Goal: Transaction & Acquisition: Book appointment/travel/reservation

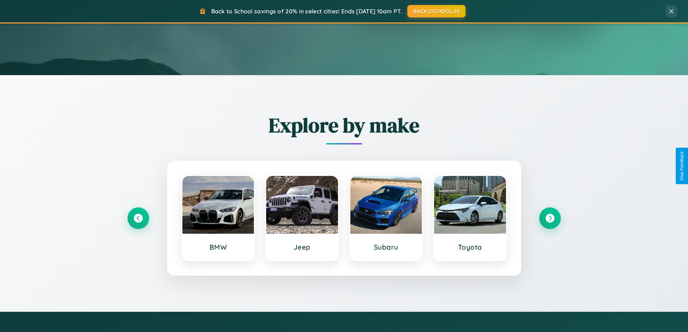
scroll to position [311, 0]
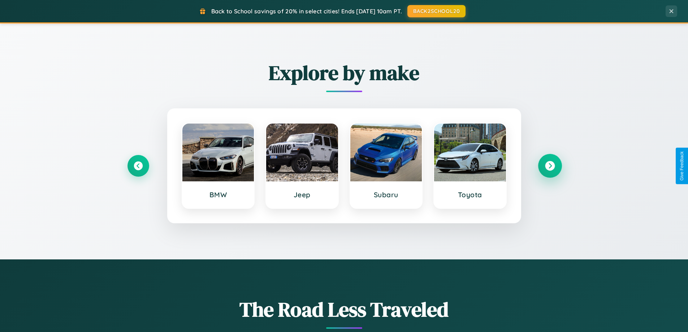
click at [549, 166] on icon at bounding box center [550, 166] width 10 height 10
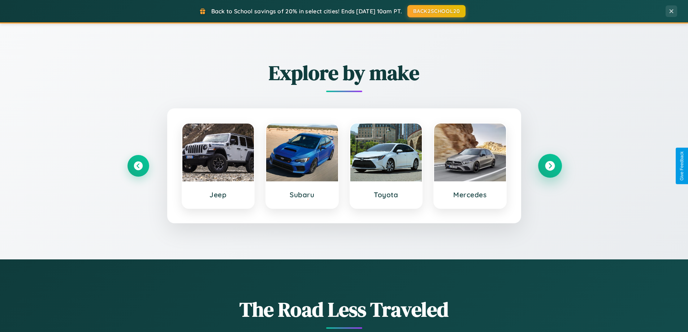
click at [549, 166] on icon at bounding box center [550, 166] width 10 height 10
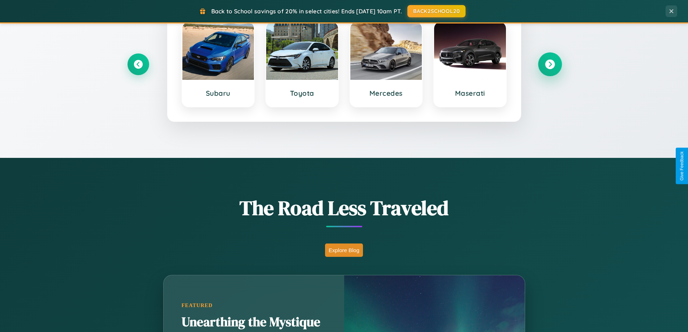
scroll to position [1389, 0]
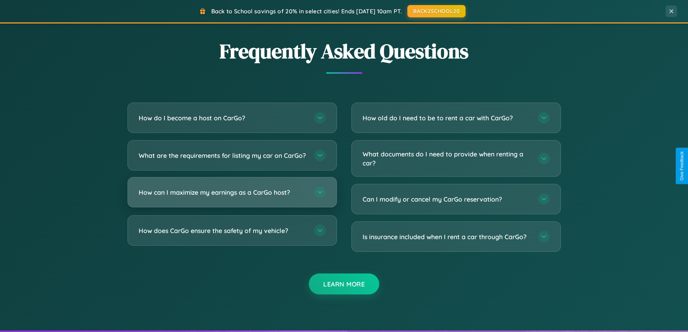
click at [232, 197] on h3 "How can I maximize my earnings as a CarGo host?" at bounding box center [223, 192] width 168 height 9
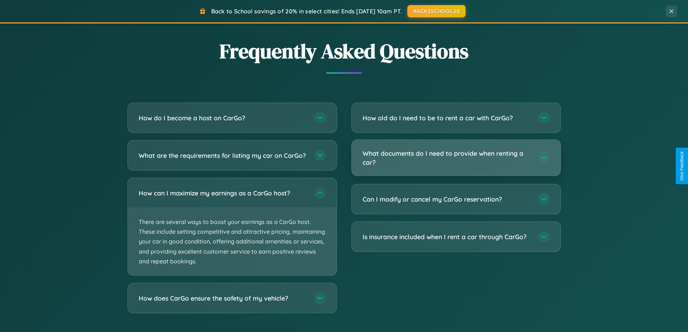
click at [456, 158] on h3 "What documents do I need to provide when renting a car?" at bounding box center [446, 158] width 168 height 18
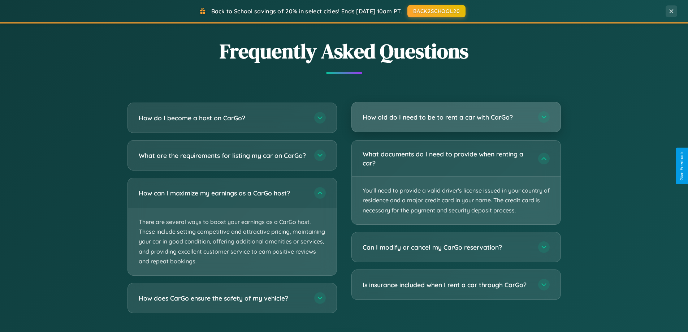
click at [456, 118] on h3 "How old do I need to be to rent a car with CarGo?" at bounding box center [446, 117] width 168 height 9
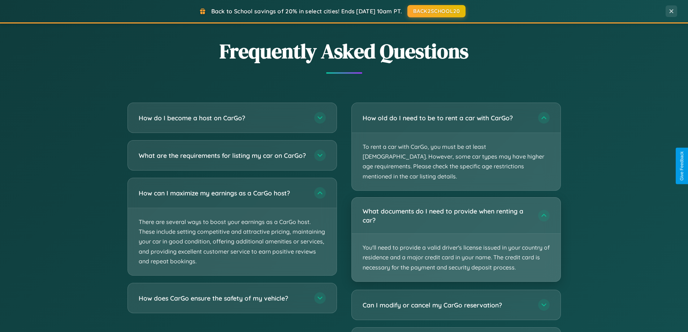
click at [456, 234] on p "You'll need to provide a valid driver's license issued in your country of resid…" at bounding box center [456, 258] width 209 height 48
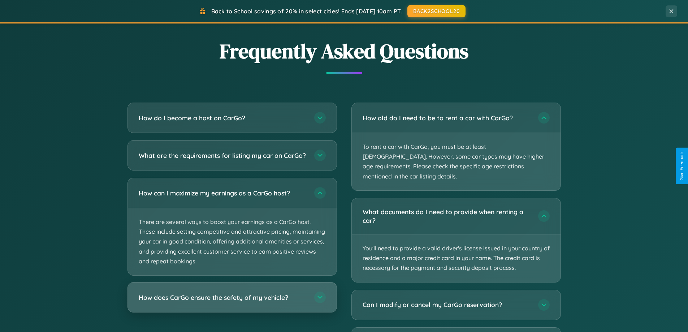
click at [232, 302] on h3 "How does CarGo ensure the safety of my vehicle?" at bounding box center [223, 297] width 168 height 9
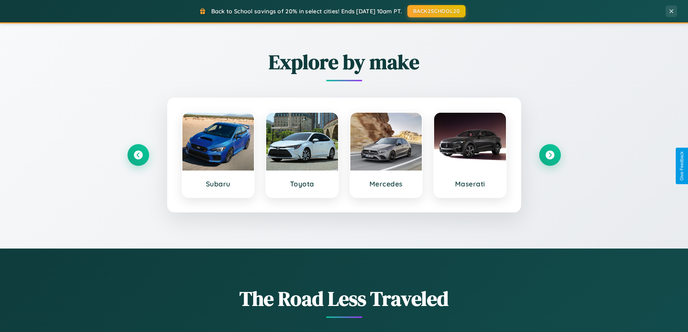
scroll to position [311, 0]
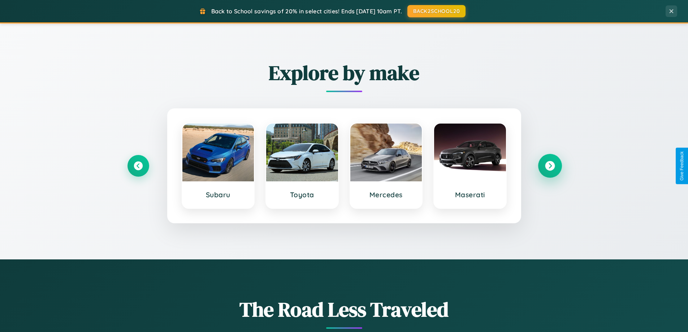
click at [549, 166] on icon at bounding box center [550, 166] width 10 height 10
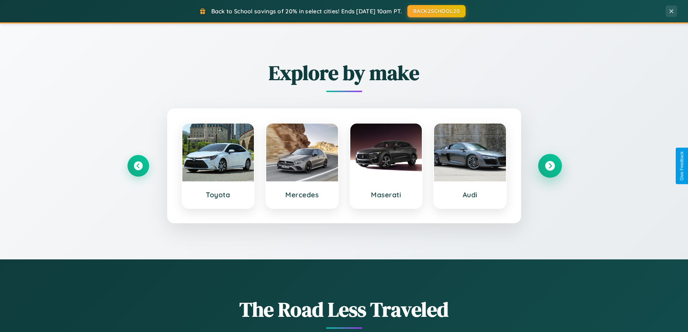
click at [549, 166] on icon at bounding box center [550, 166] width 10 height 10
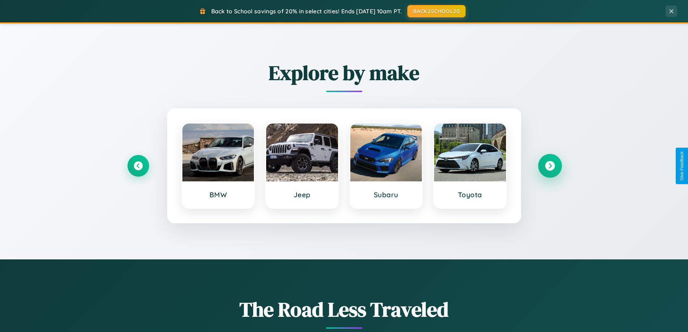
click at [549, 166] on icon at bounding box center [550, 166] width 10 height 10
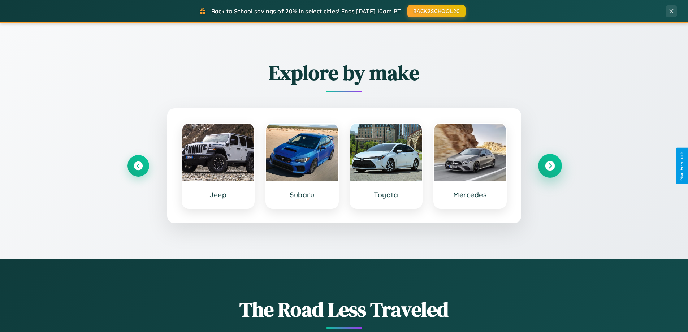
click at [549, 166] on icon at bounding box center [550, 166] width 10 height 10
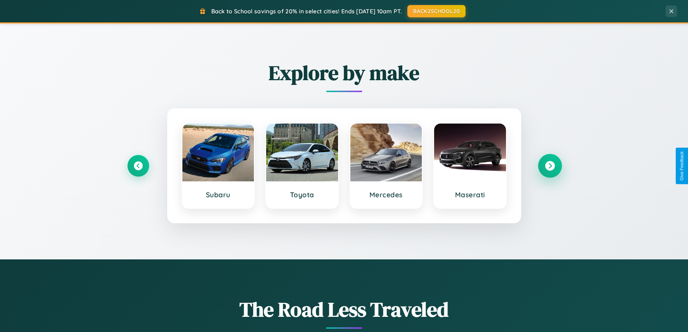
click at [549, 166] on icon at bounding box center [550, 166] width 10 height 10
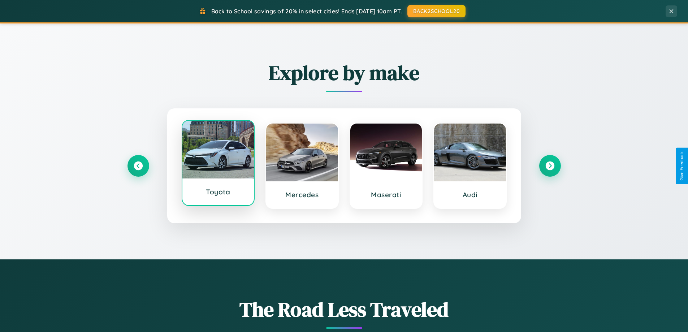
click at [218, 165] on div at bounding box center [218, 150] width 72 height 58
